Goal: Task Accomplishment & Management: Manage account settings

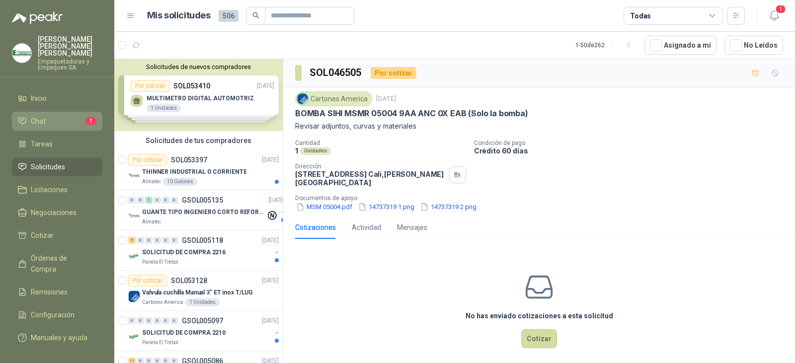
click at [75, 119] on li "Chat 1" at bounding box center [57, 121] width 79 height 11
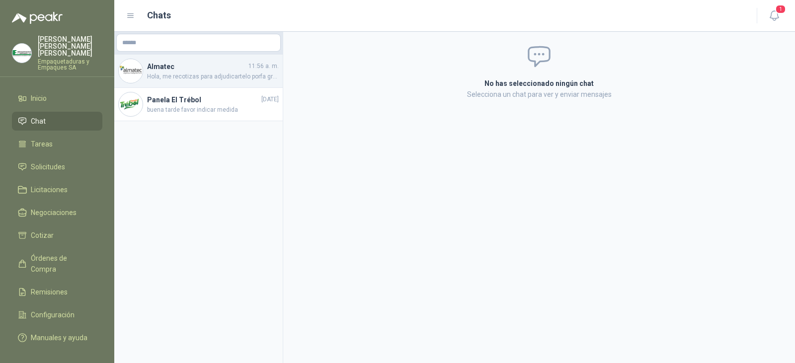
click at [207, 65] on h4 "Almatec" at bounding box center [196, 66] width 99 height 11
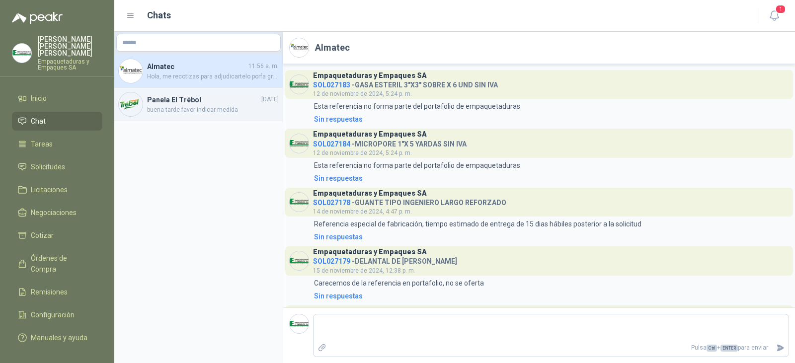
scroll to position [1283, 0]
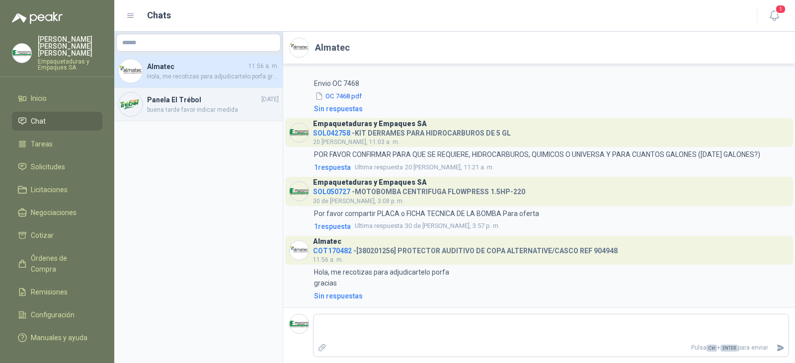
click at [167, 102] on h4 "Panela El Trébol" at bounding box center [203, 99] width 112 height 11
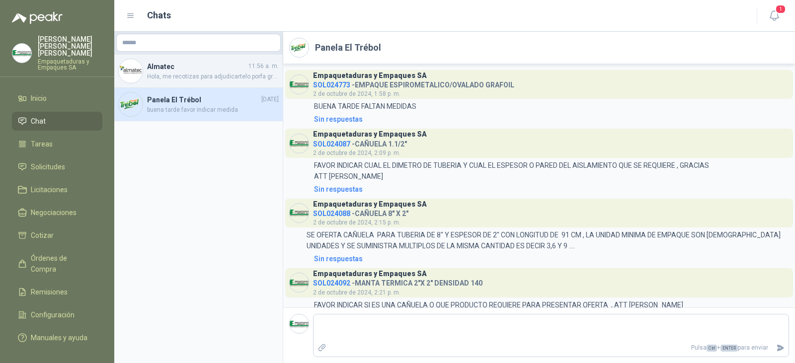
scroll to position [139, 0]
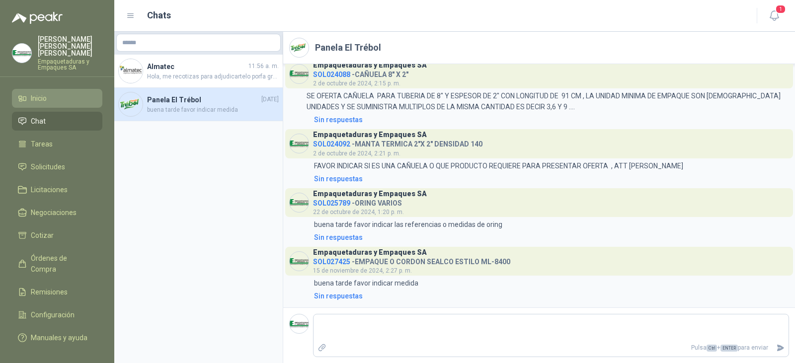
click at [53, 99] on link "Inicio" at bounding box center [57, 98] width 90 height 19
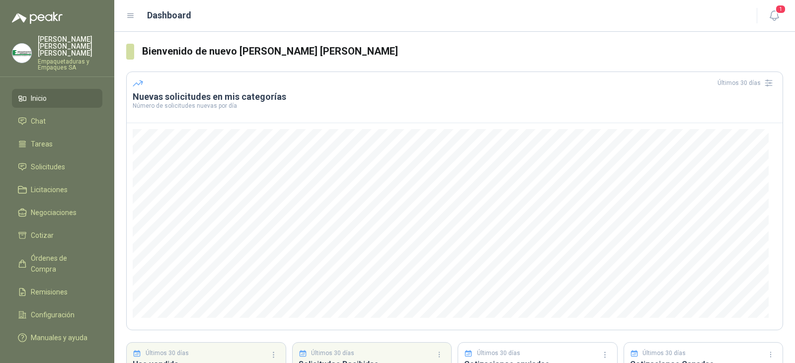
click at [76, 93] on li "Inicio" at bounding box center [57, 98] width 79 height 11
click at [61, 161] on span "Solicitudes" at bounding box center [48, 166] width 34 height 11
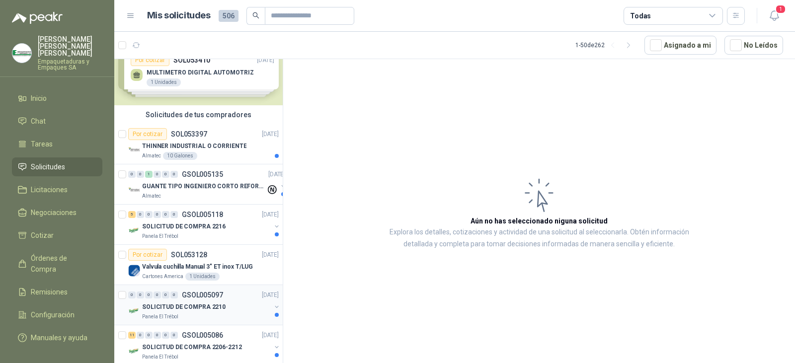
scroll to position [50, 0]
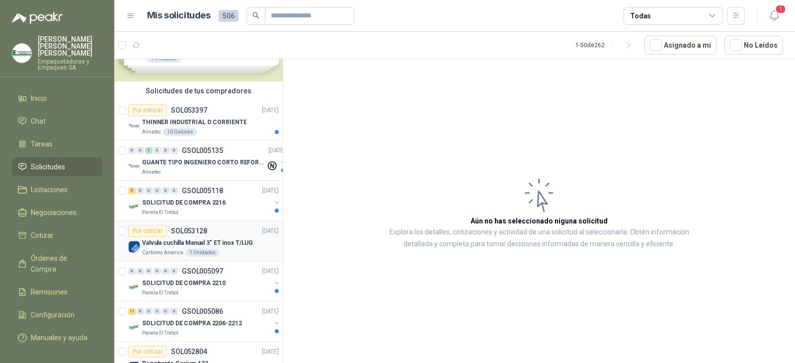
click at [222, 236] on div "Por cotizar SOL053128 [DATE]" at bounding box center [203, 231] width 151 height 12
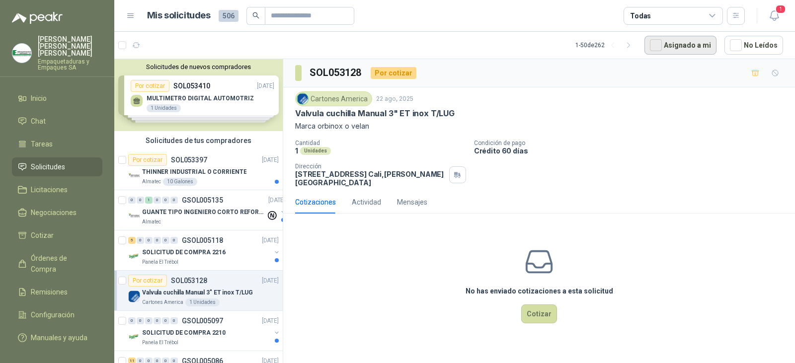
click at [668, 47] on button "Asignado a mi" at bounding box center [680, 45] width 72 height 19
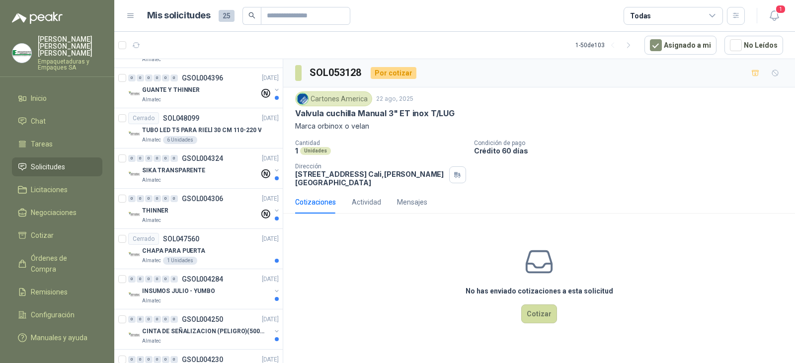
scroll to position [1739, 0]
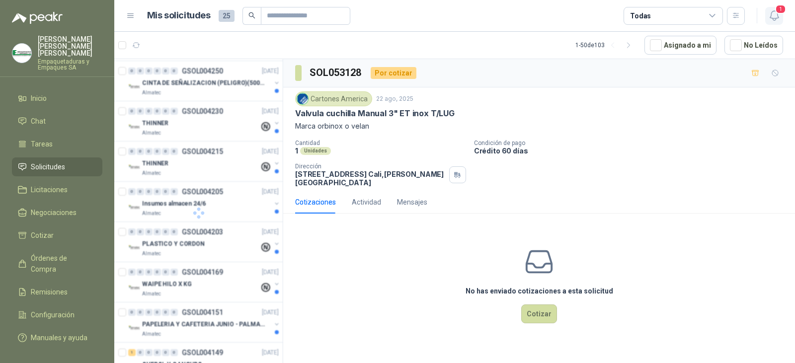
click at [773, 14] on icon "button" at bounding box center [774, 15] width 12 height 12
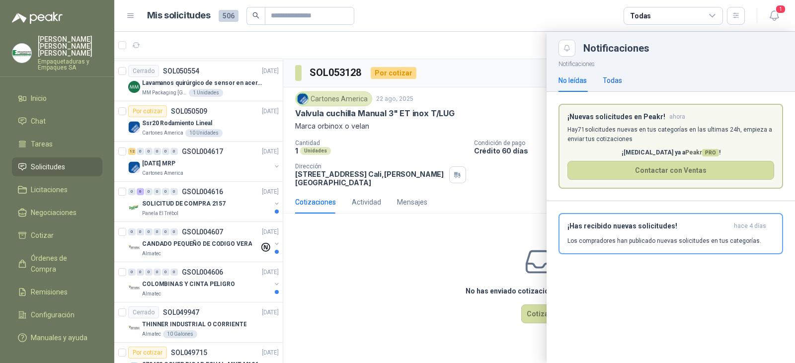
click at [619, 76] on div "Todas" at bounding box center [612, 80] width 19 height 11
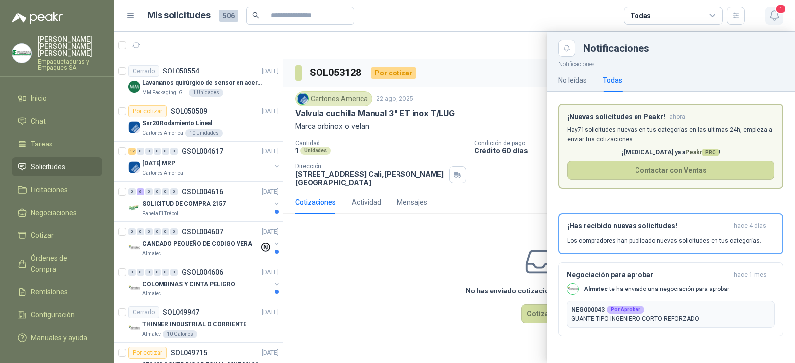
click at [782, 13] on span "1" at bounding box center [780, 8] width 11 height 9
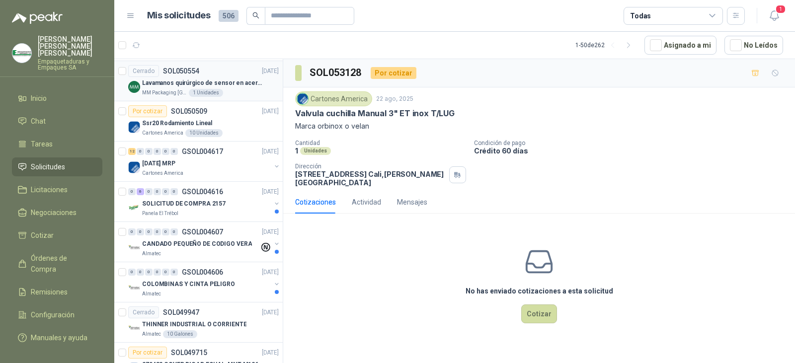
scroll to position [1818, 0]
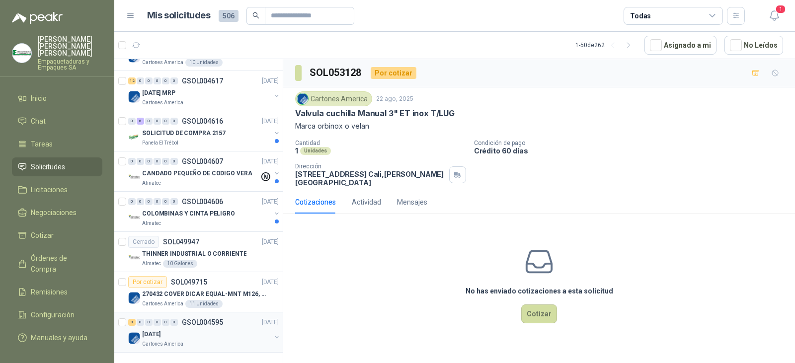
click at [228, 317] on div "3 0 0 0 0 0 GSOL004595 [DATE]" at bounding box center [204, 323] width 153 height 12
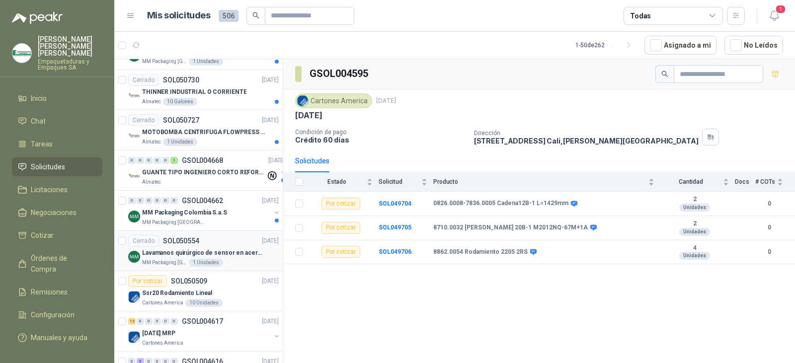
scroll to position [1718, 0]
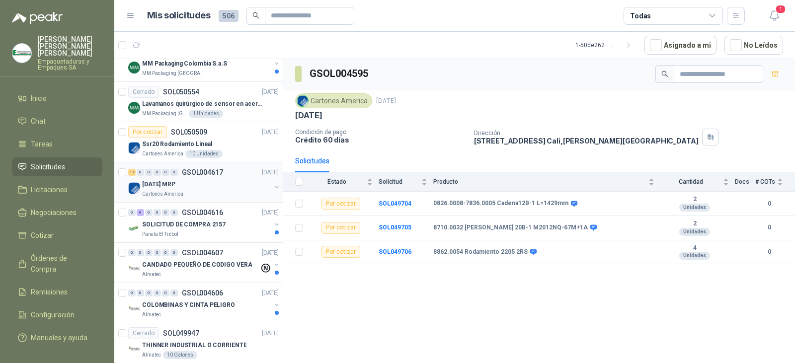
click at [226, 185] on div "[DATE] MRP" at bounding box center [206, 184] width 129 height 12
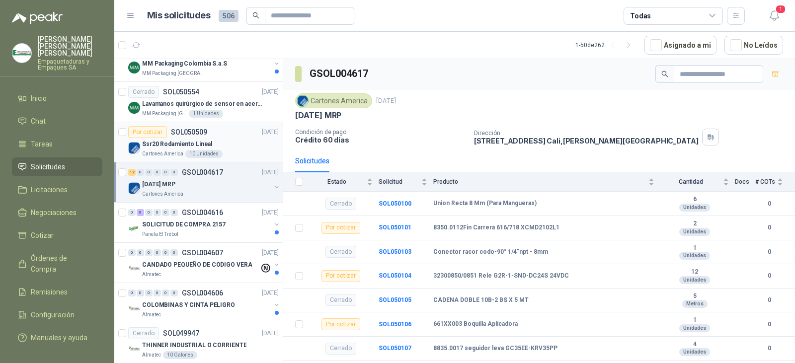
click at [228, 144] on div "Ssr20 Rodamiento Lineal" at bounding box center [210, 144] width 137 height 12
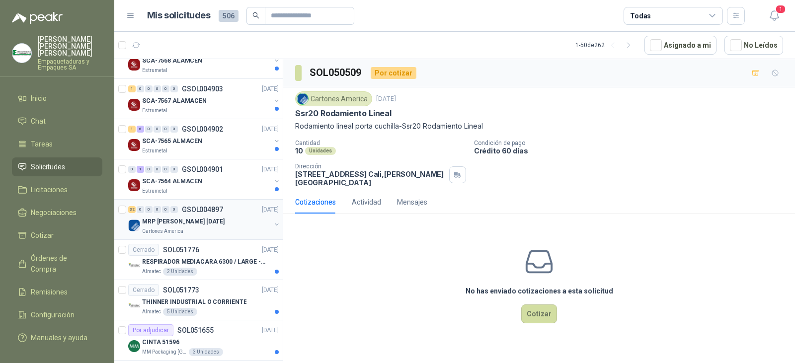
scroll to position [874, 0]
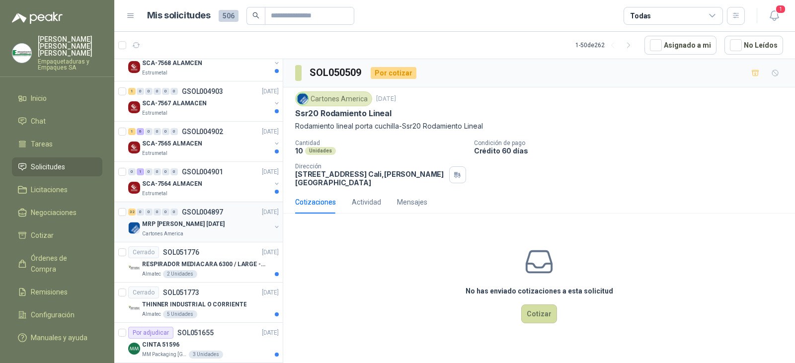
click at [224, 222] on div "MRP [PERSON_NAME] [DATE]" at bounding box center [206, 224] width 129 height 12
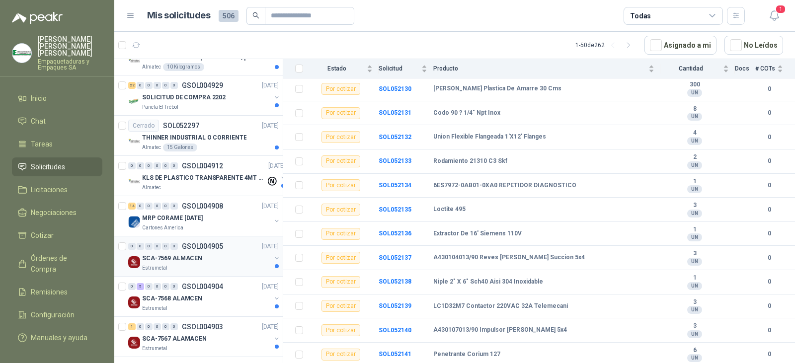
scroll to position [625, 0]
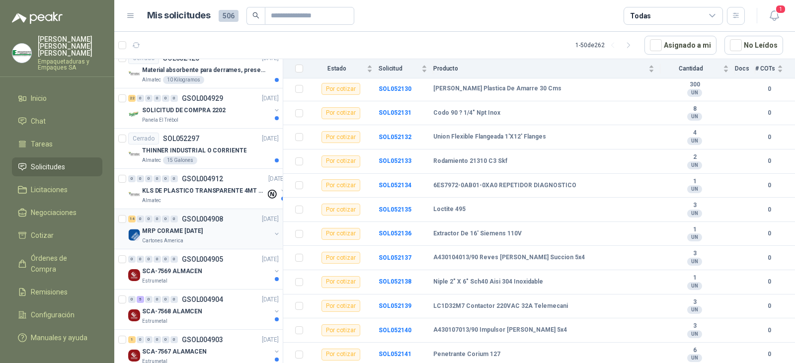
click at [217, 232] on div "MRP CORAME [DATE]" at bounding box center [206, 231] width 129 height 12
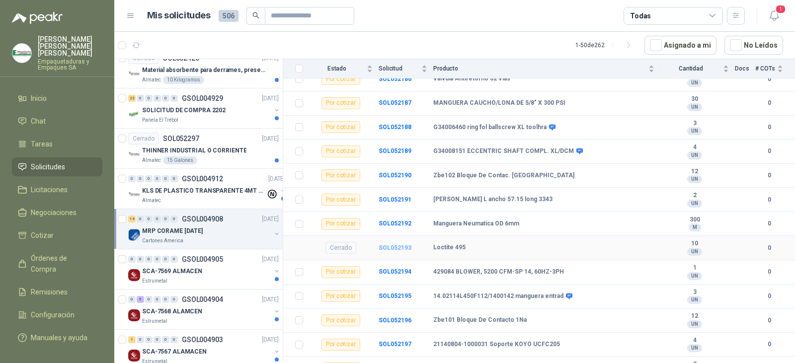
scroll to position [187, 0]
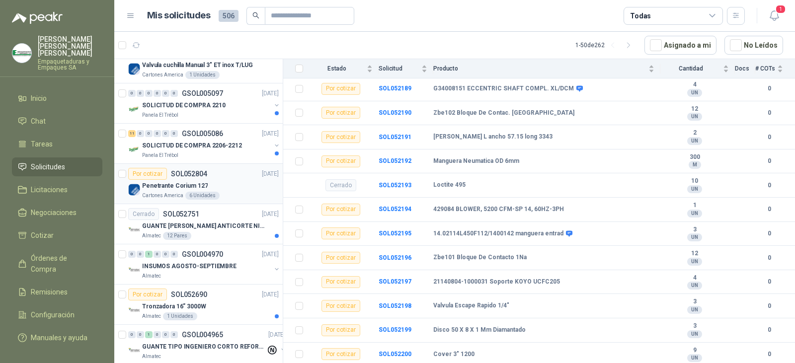
click at [226, 179] on div "Por cotizar SOL052804 [DATE]" at bounding box center [203, 174] width 151 height 12
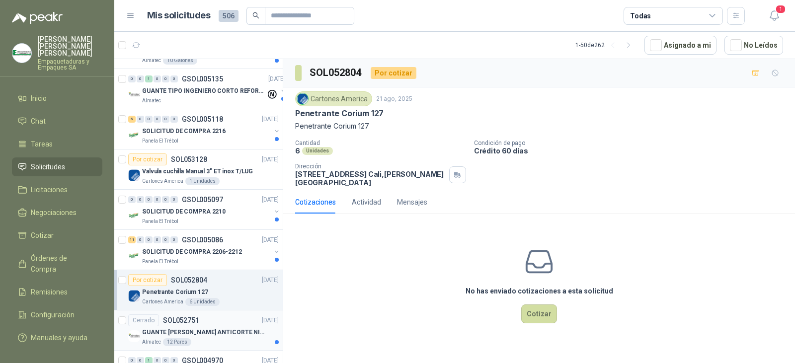
scroll to position [79, 0]
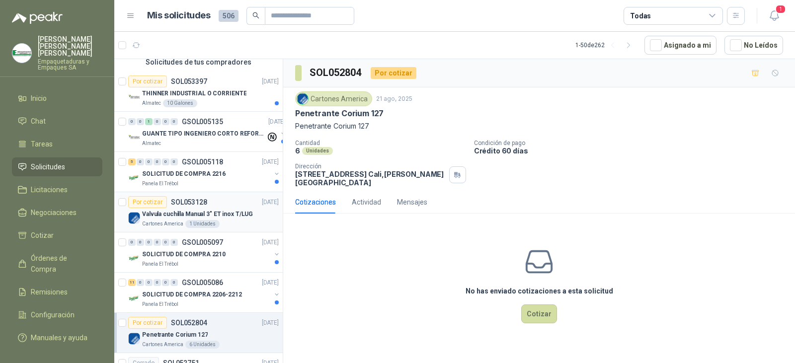
click at [219, 215] on p "Valvula cuchilla Manual 3" ET inox T/LUG" at bounding box center [197, 214] width 111 height 9
